Goal: Task Accomplishment & Management: Use online tool/utility

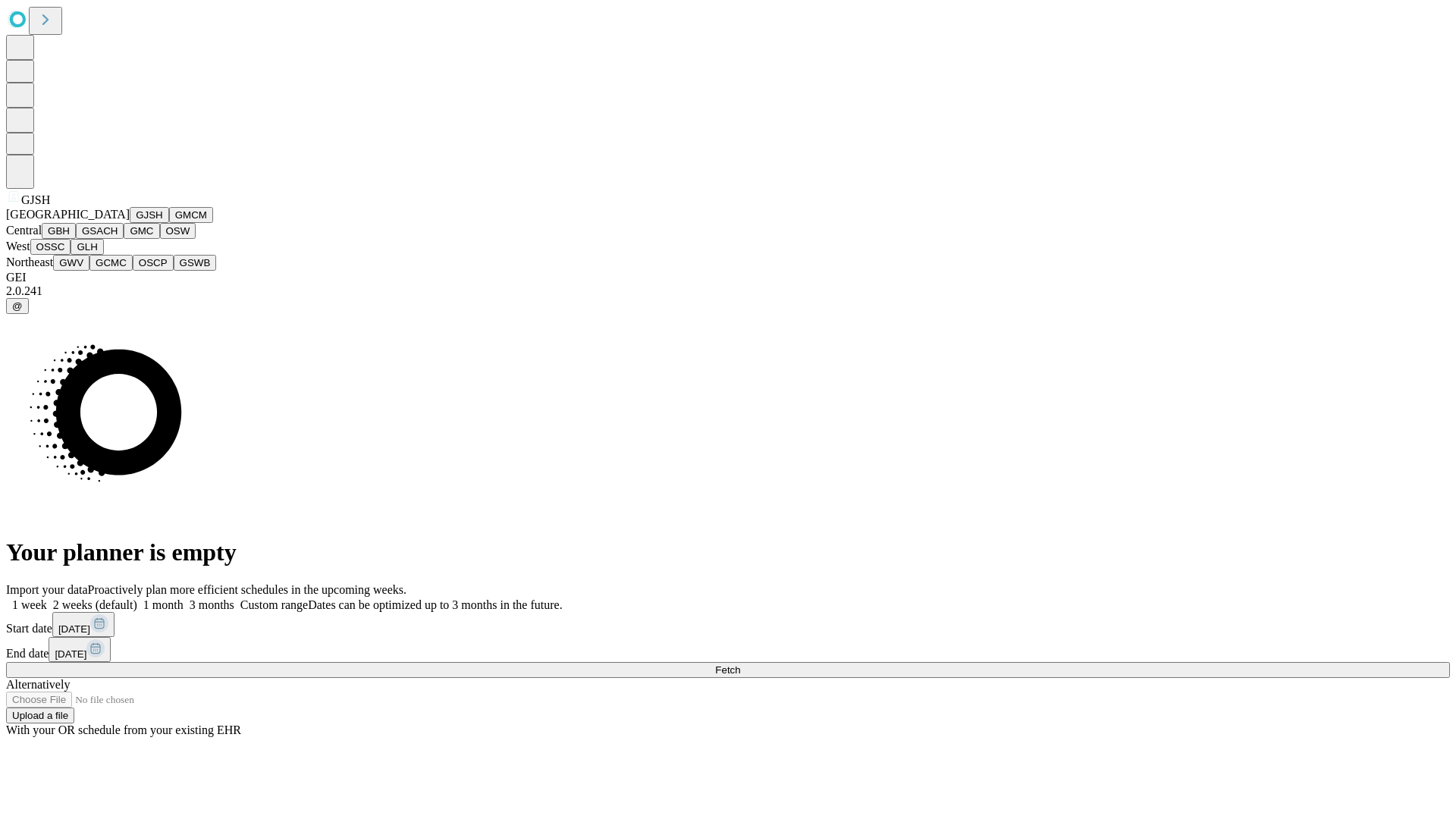
click at [130, 223] on button "GJSH" at bounding box center [149, 214] width 40 height 16
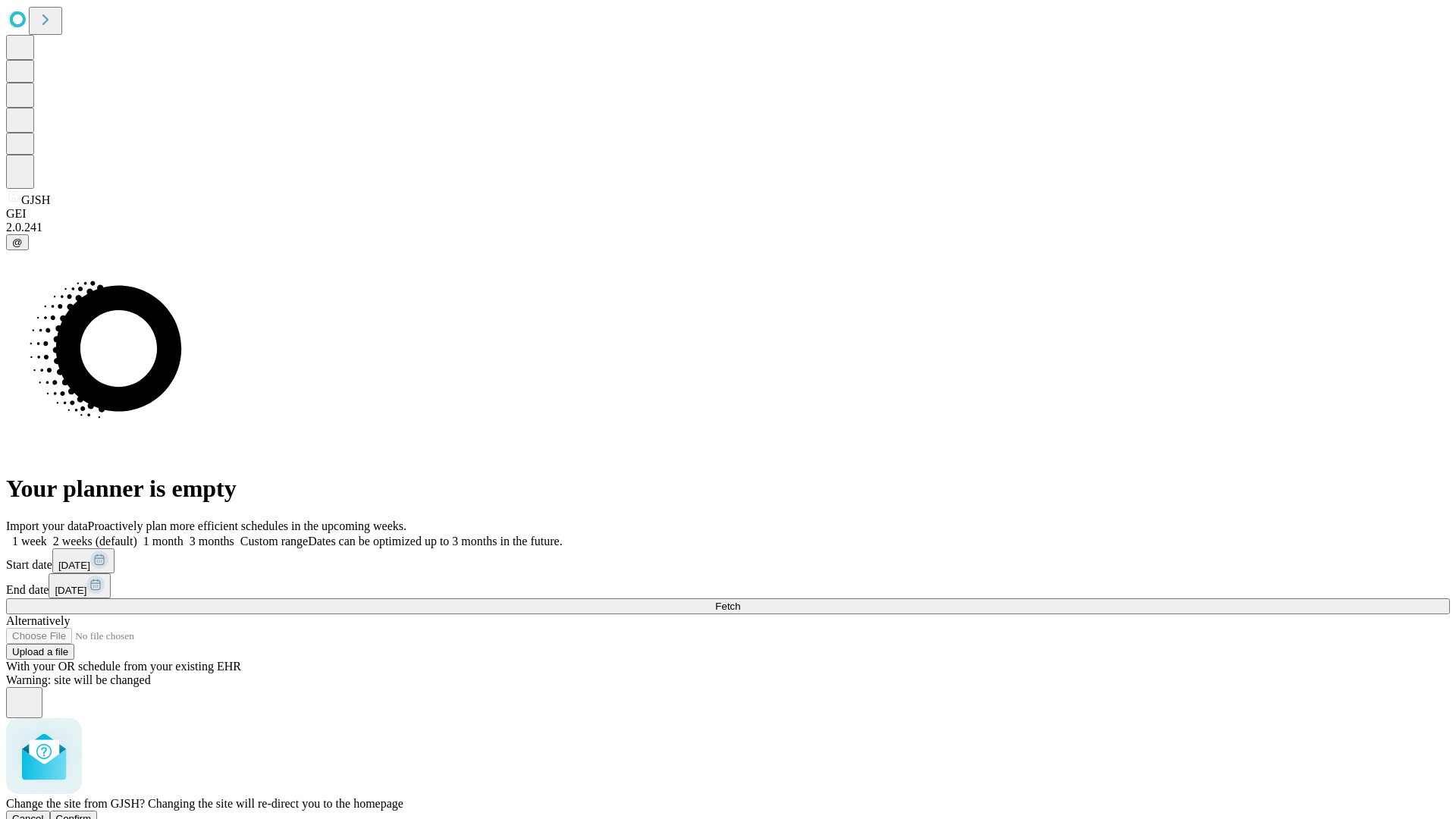
click at [92, 813] on span "Confirm" at bounding box center [74, 818] width 36 height 11
click at [184, 535] on label "1 month" at bounding box center [160, 541] width 47 height 13
click at [740, 600] on span "Fetch" at bounding box center [727, 605] width 25 height 11
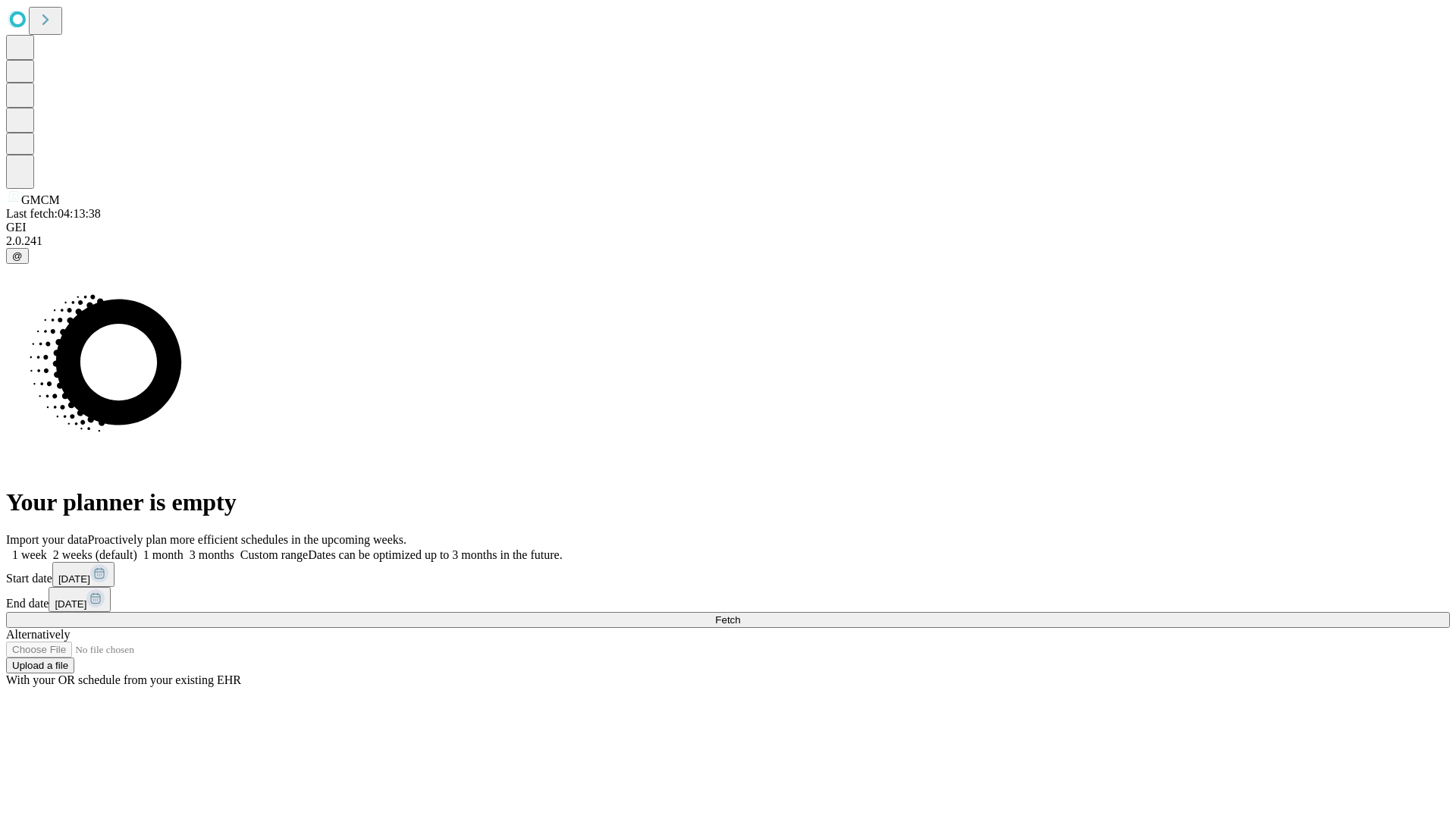
click at [184, 548] on label "1 month" at bounding box center [160, 554] width 47 height 13
click at [740, 614] on span "Fetch" at bounding box center [727, 619] width 25 height 11
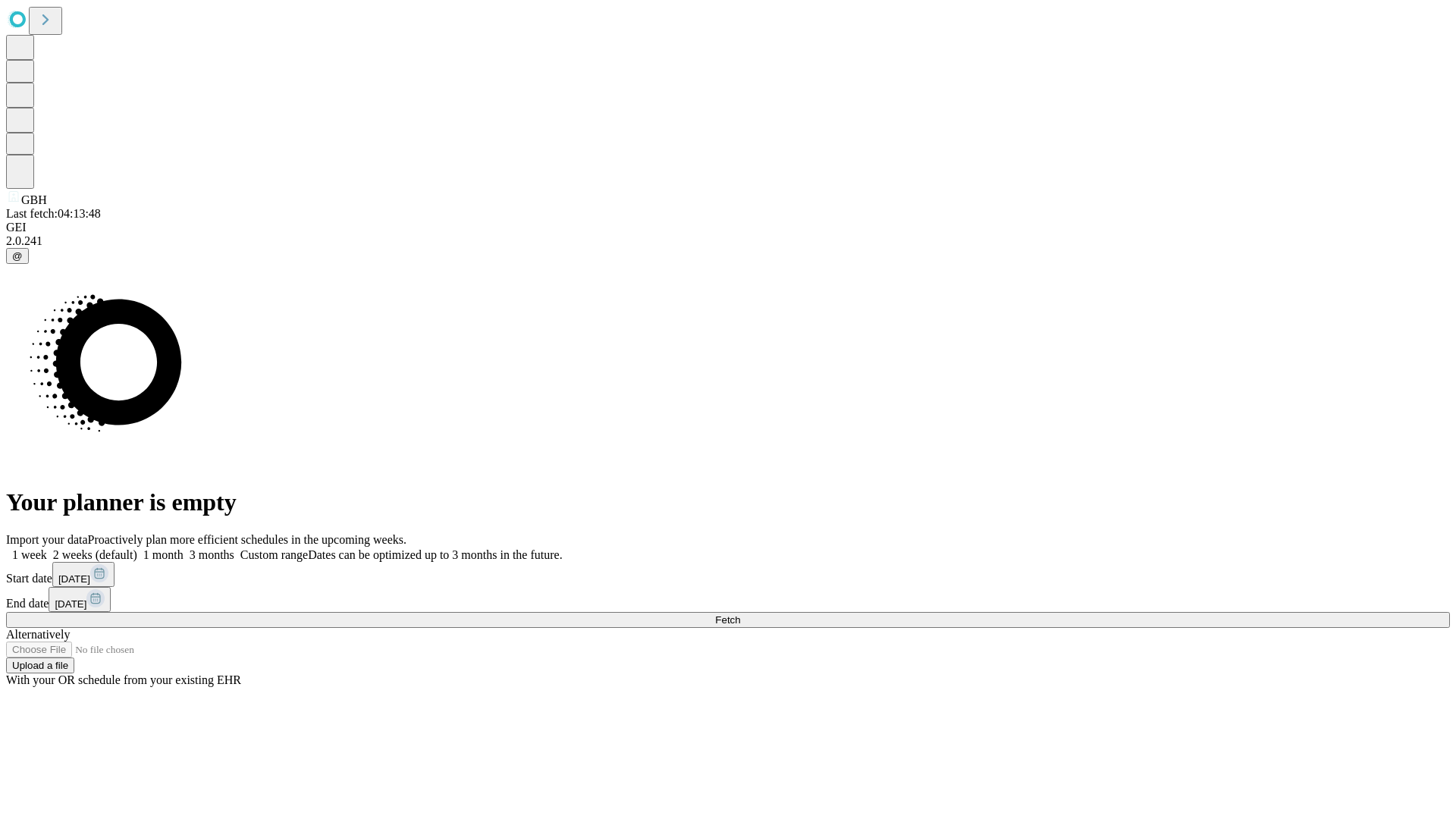
click at [740, 614] on span "Fetch" at bounding box center [727, 619] width 25 height 11
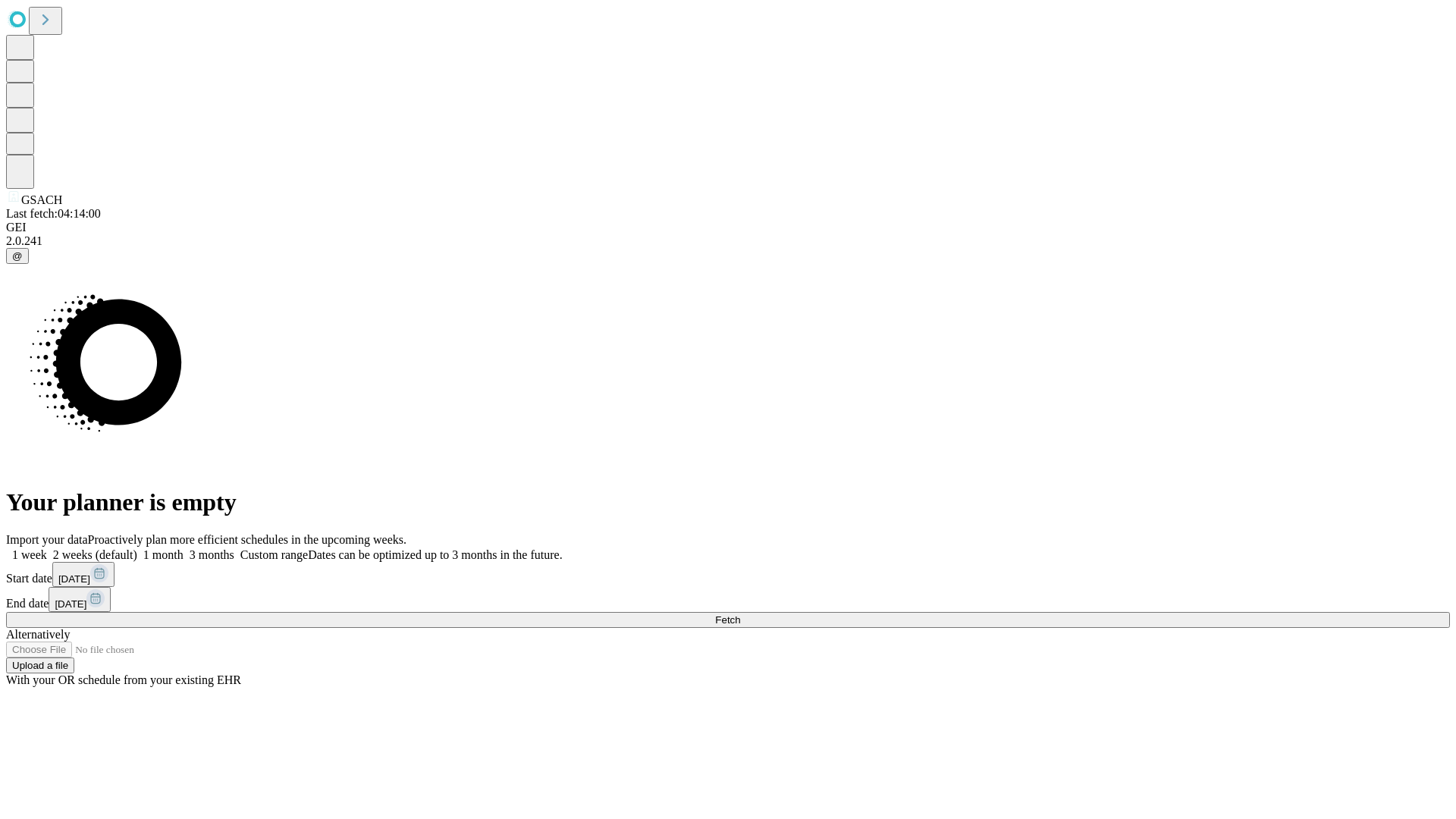
click at [184, 548] on label "1 month" at bounding box center [160, 554] width 47 height 13
click at [740, 614] on span "Fetch" at bounding box center [727, 619] width 25 height 11
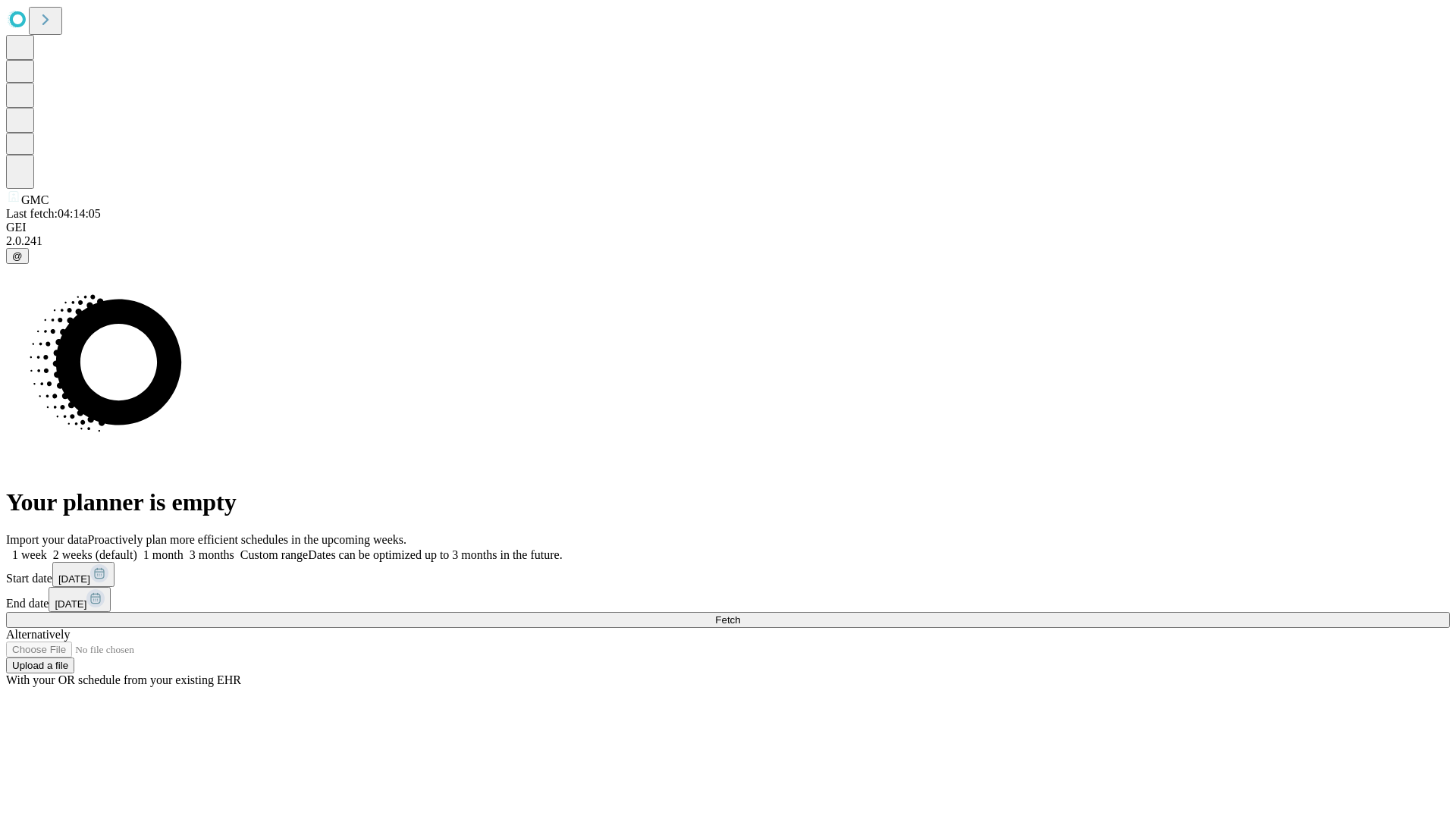
click at [184, 548] on label "1 month" at bounding box center [160, 554] width 47 height 13
click at [740, 614] on span "Fetch" at bounding box center [727, 619] width 25 height 11
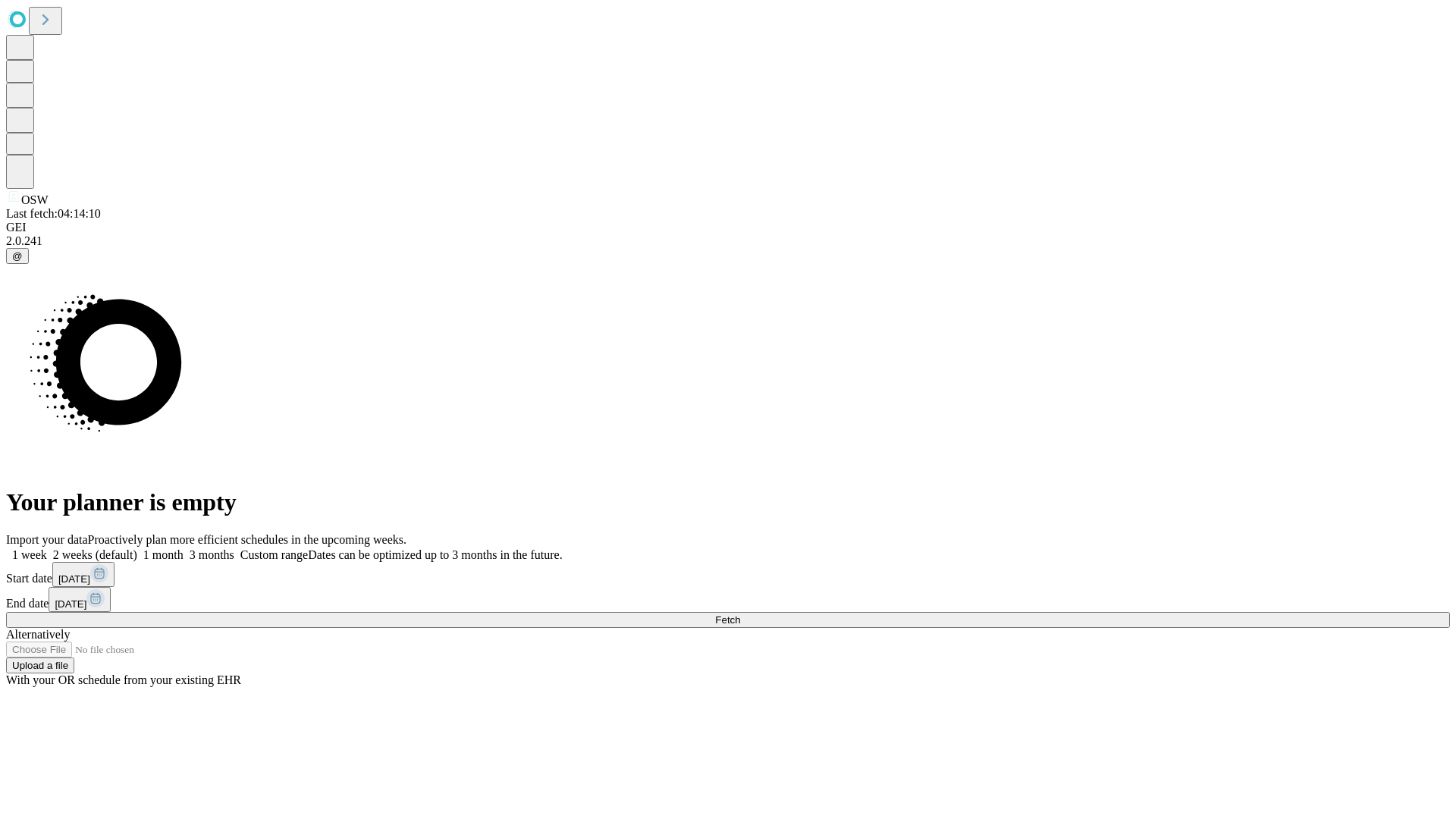
click at [740, 614] on span "Fetch" at bounding box center [727, 619] width 25 height 11
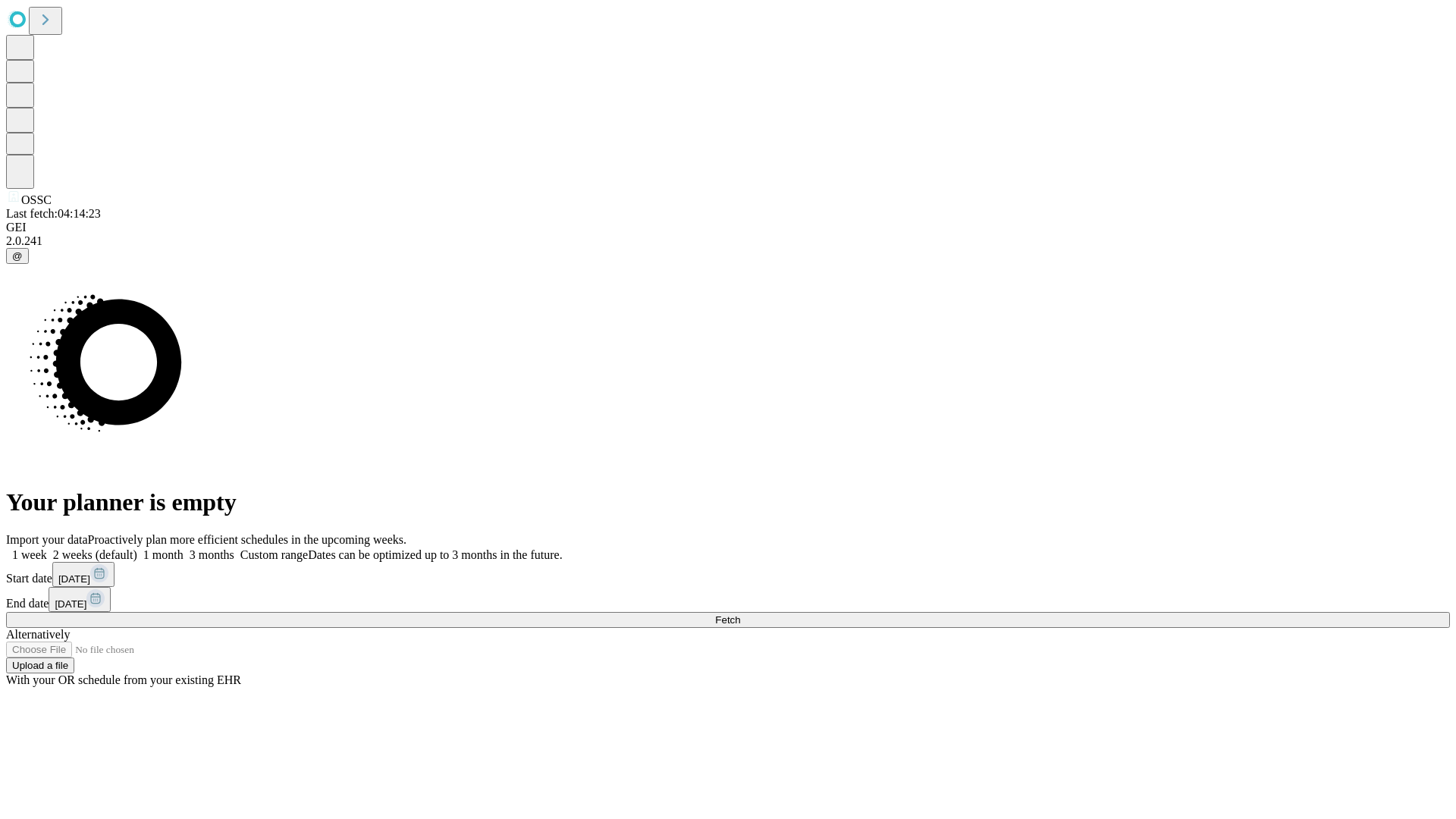
click at [184, 548] on label "1 month" at bounding box center [160, 554] width 47 height 13
click at [740, 614] on span "Fetch" at bounding box center [727, 619] width 25 height 11
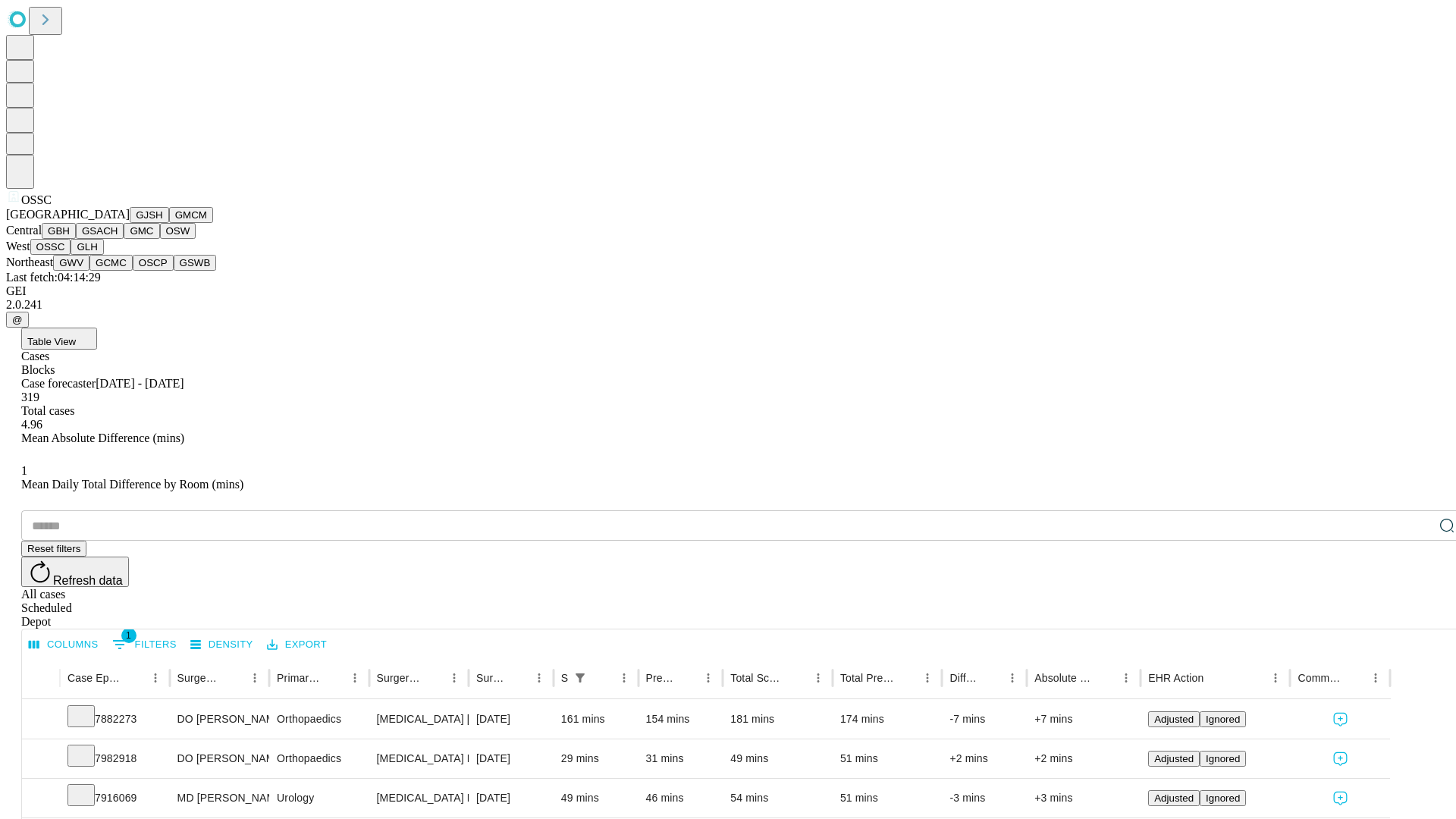
click at [103, 255] on button "GLH" at bounding box center [86, 246] width 33 height 16
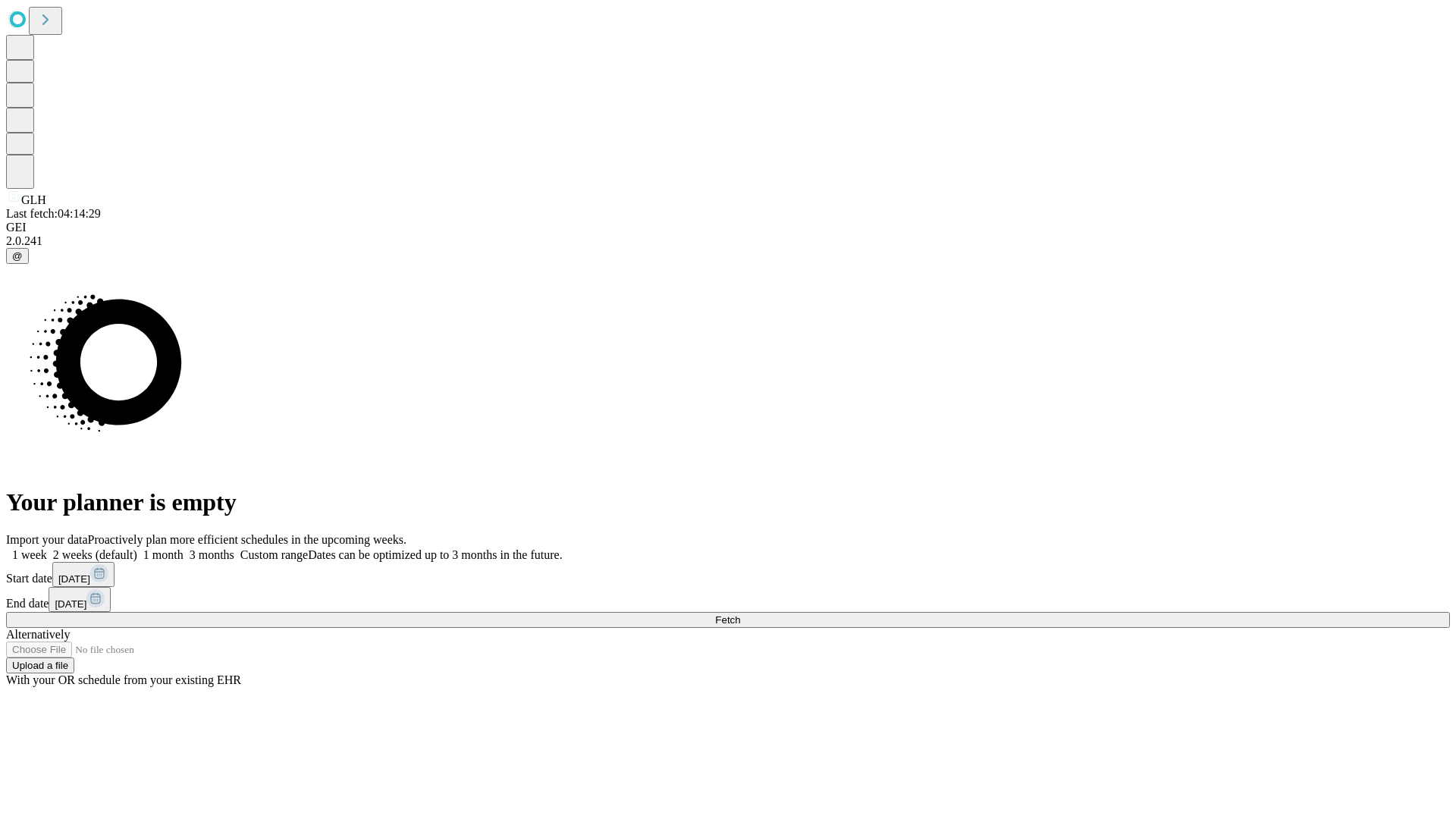
click at [184, 548] on label "1 month" at bounding box center [160, 554] width 47 height 13
click at [740, 614] on span "Fetch" at bounding box center [727, 619] width 25 height 11
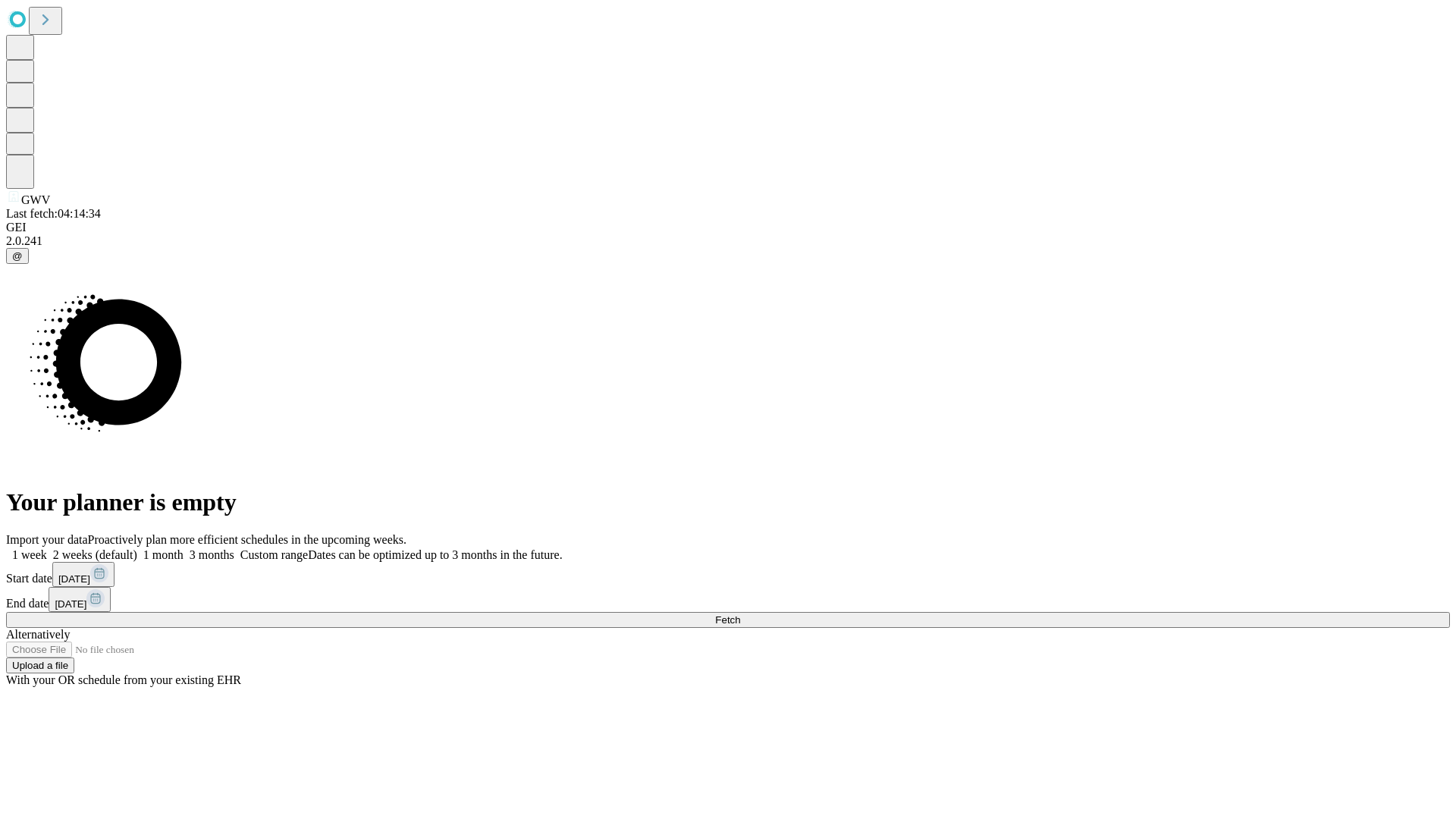
click at [184, 548] on label "1 month" at bounding box center [160, 554] width 47 height 13
click at [740, 614] on span "Fetch" at bounding box center [727, 619] width 25 height 11
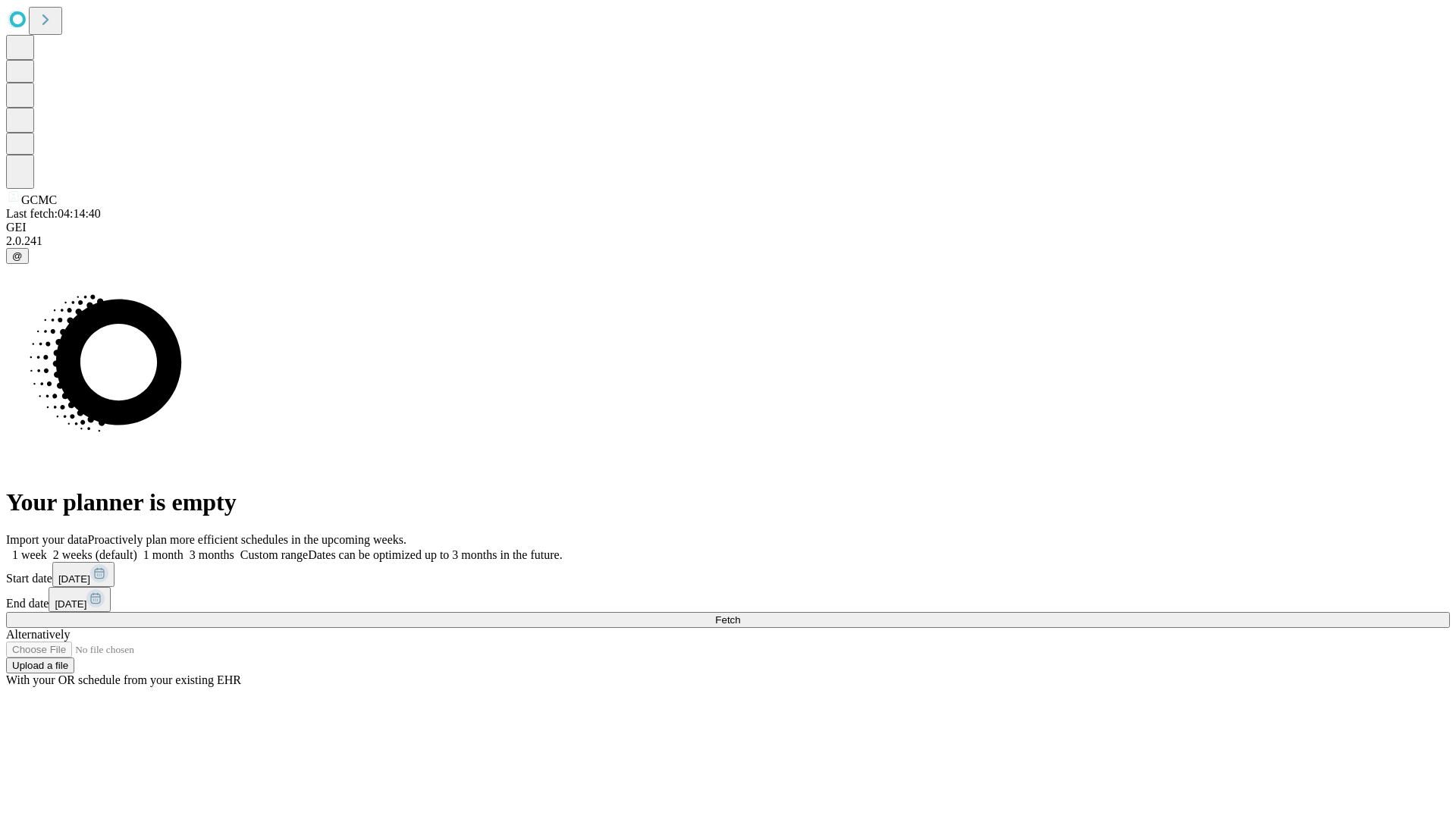
click at [184, 548] on label "1 month" at bounding box center [160, 554] width 47 height 13
click at [740, 614] on span "Fetch" at bounding box center [727, 619] width 25 height 11
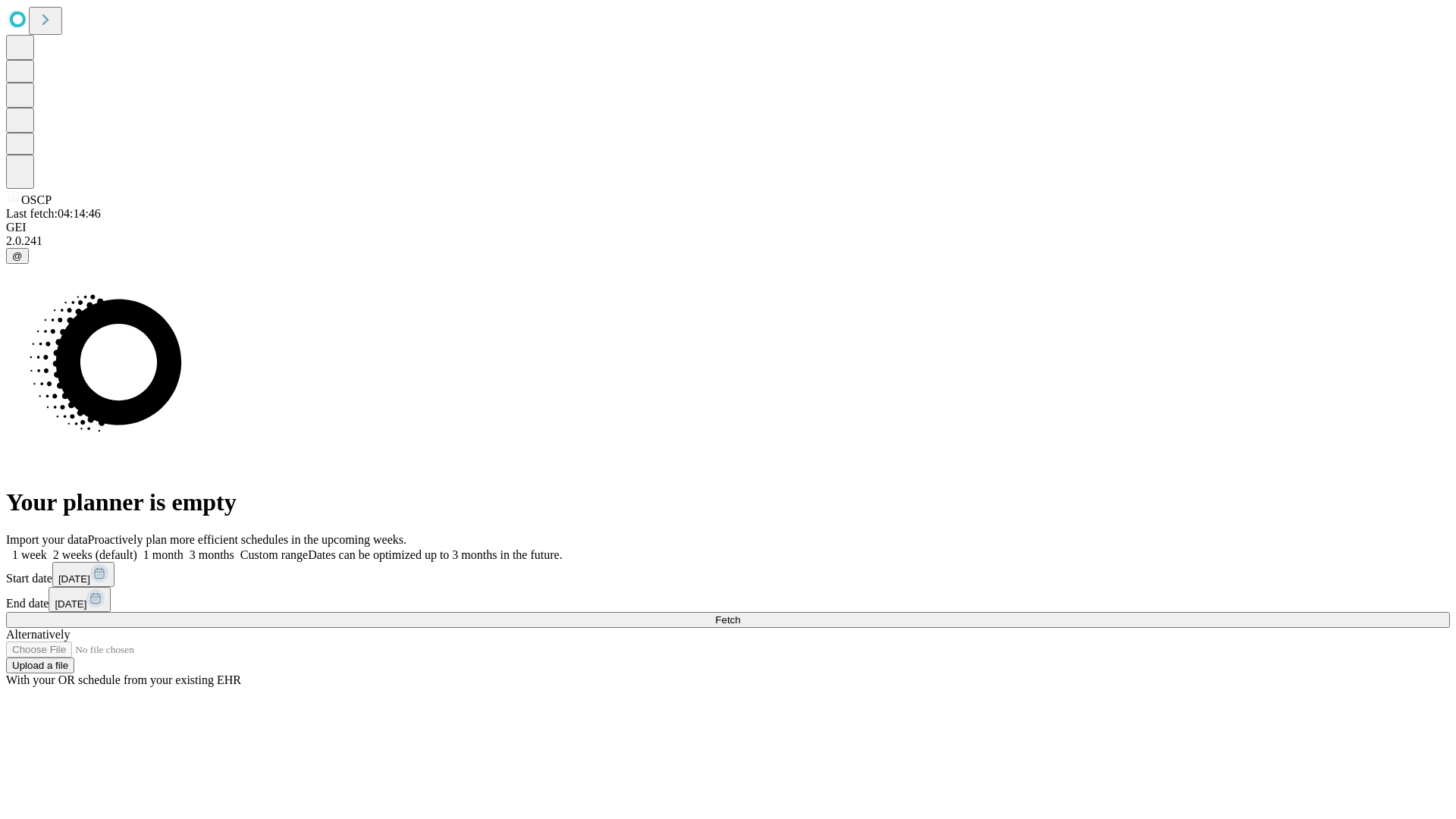
click at [184, 548] on label "1 month" at bounding box center [160, 554] width 47 height 13
click at [740, 614] on span "Fetch" at bounding box center [727, 619] width 25 height 11
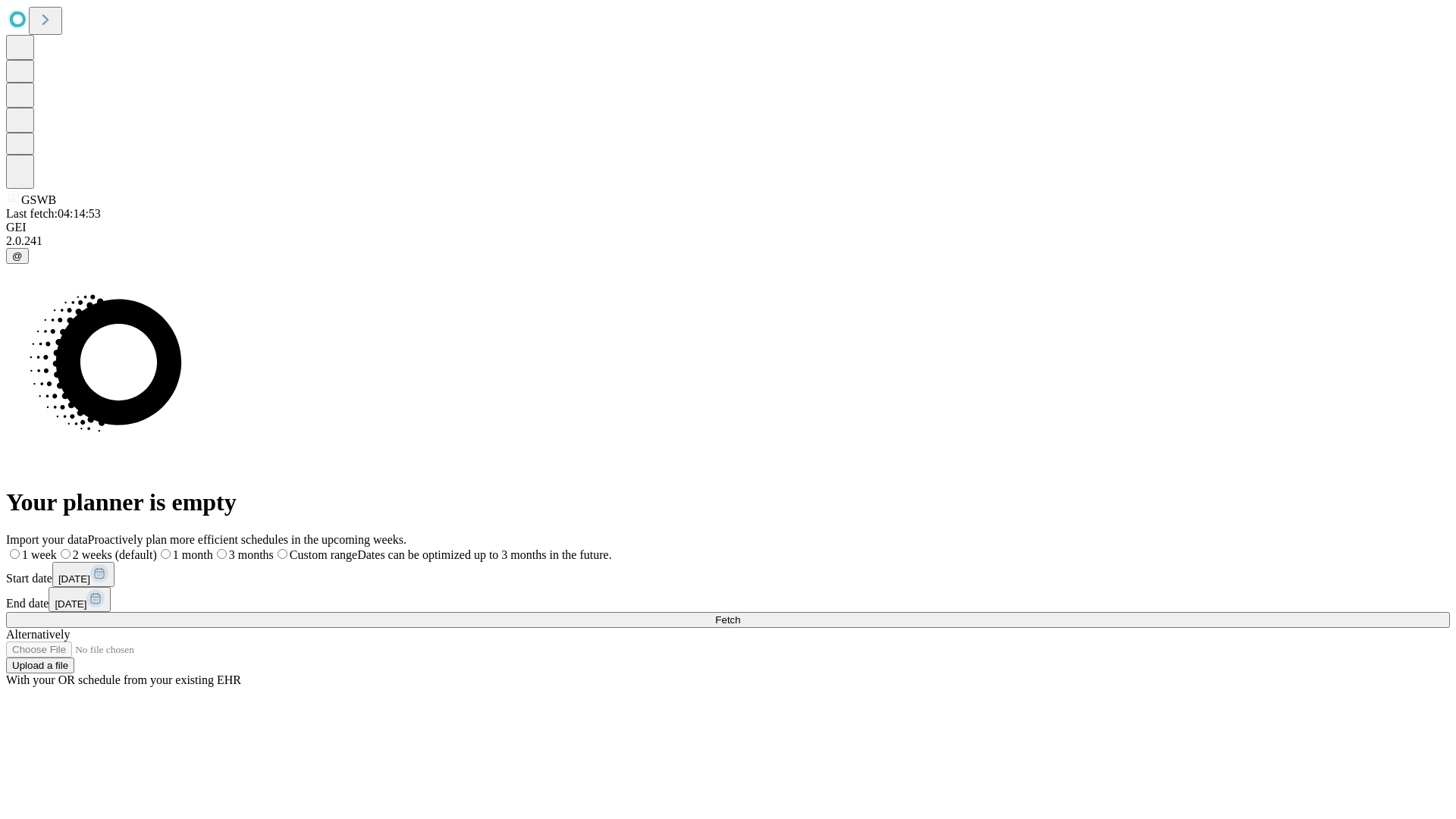
click at [213, 548] on label "1 month" at bounding box center [185, 554] width 56 height 13
click at [740, 614] on span "Fetch" at bounding box center [727, 619] width 25 height 11
